Goal: Navigation & Orientation: Find specific page/section

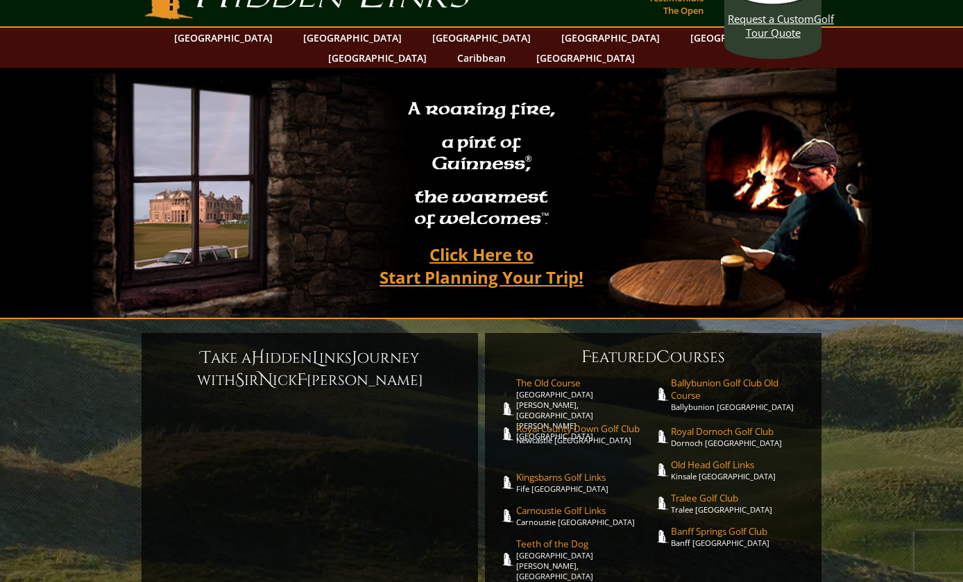
scroll to position [41, 0]
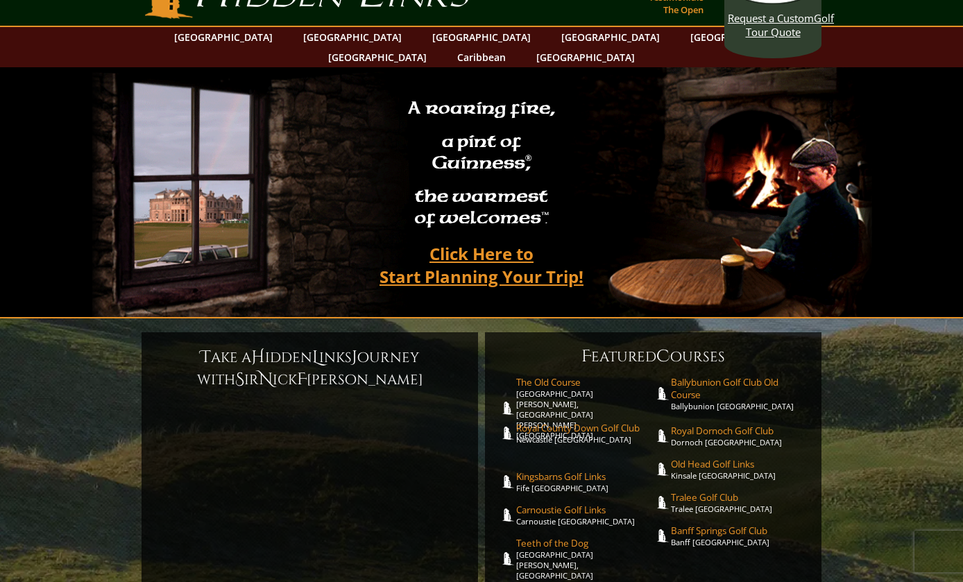
click at [254, 34] on link "[GEOGRAPHIC_DATA]" at bounding box center [223, 37] width 112 height 20
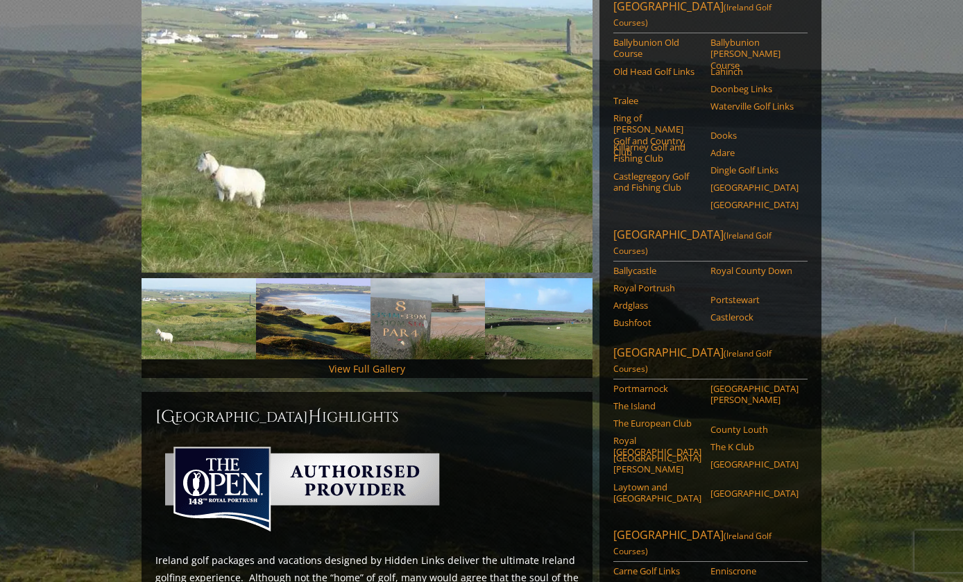
scroll to position [126, 0]
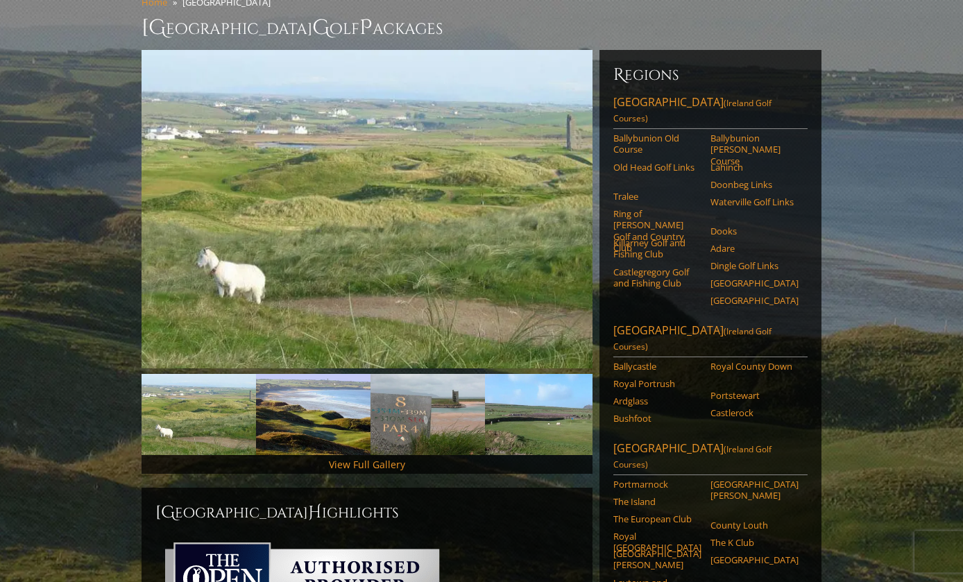
click at [714, 74] on div "Regions Southwest Ireland (Ireland Golf Courses) Ballybunion Old Course Ballybu…" at bounding box center [711, 431] width 222 height 763
click at [714, 74] on h6 "Regions" at bounding box center [710, 75] width 194 height 22
click at [676, 94] on link "Southwest Ireland (Ireland Golf Courses)" at bounding box center [710, 111] width 194 height 35
